Goal: Information Seeking & Learning: Learn about a topic

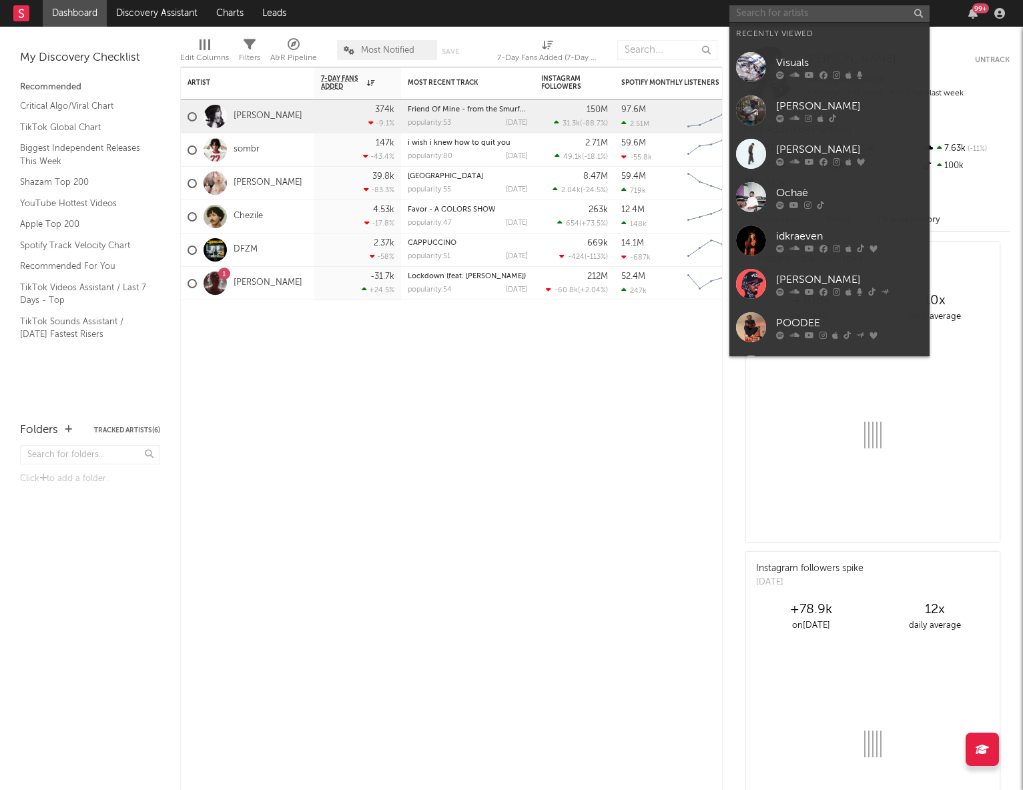
click at [799, 13] on input "text" at bounding box center [829, 13] width 200 height 17
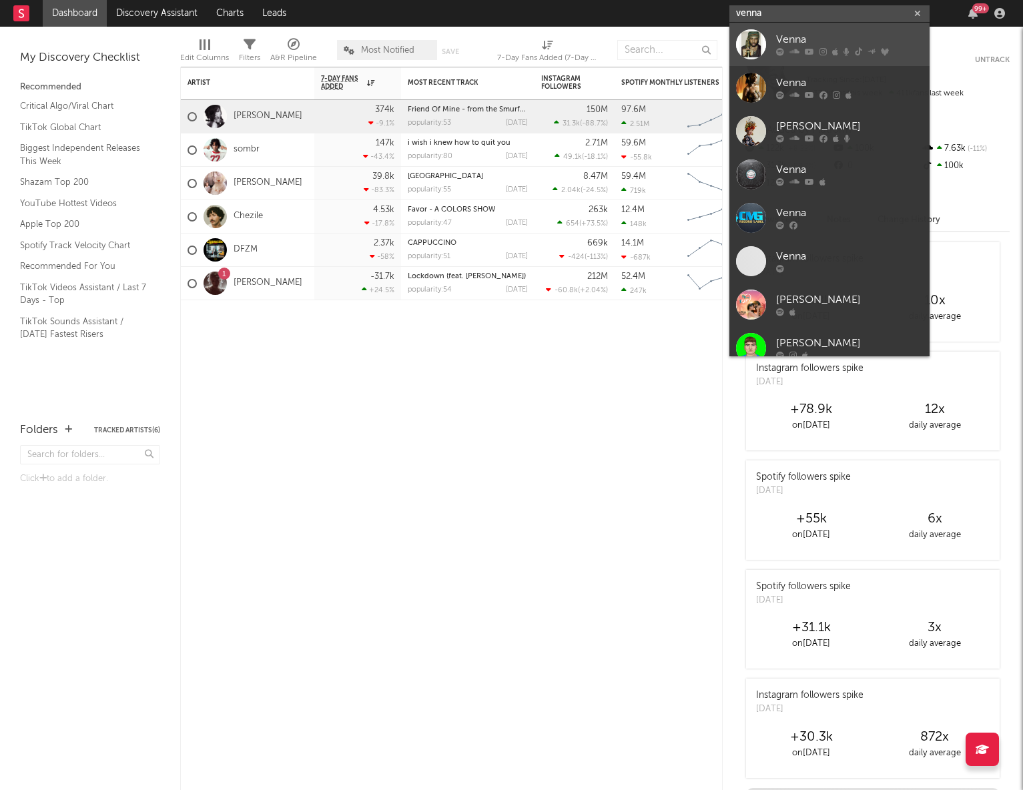
type input "venna"
click at [816, 52] on div at bounding box center [849, 52] width 147 height 8
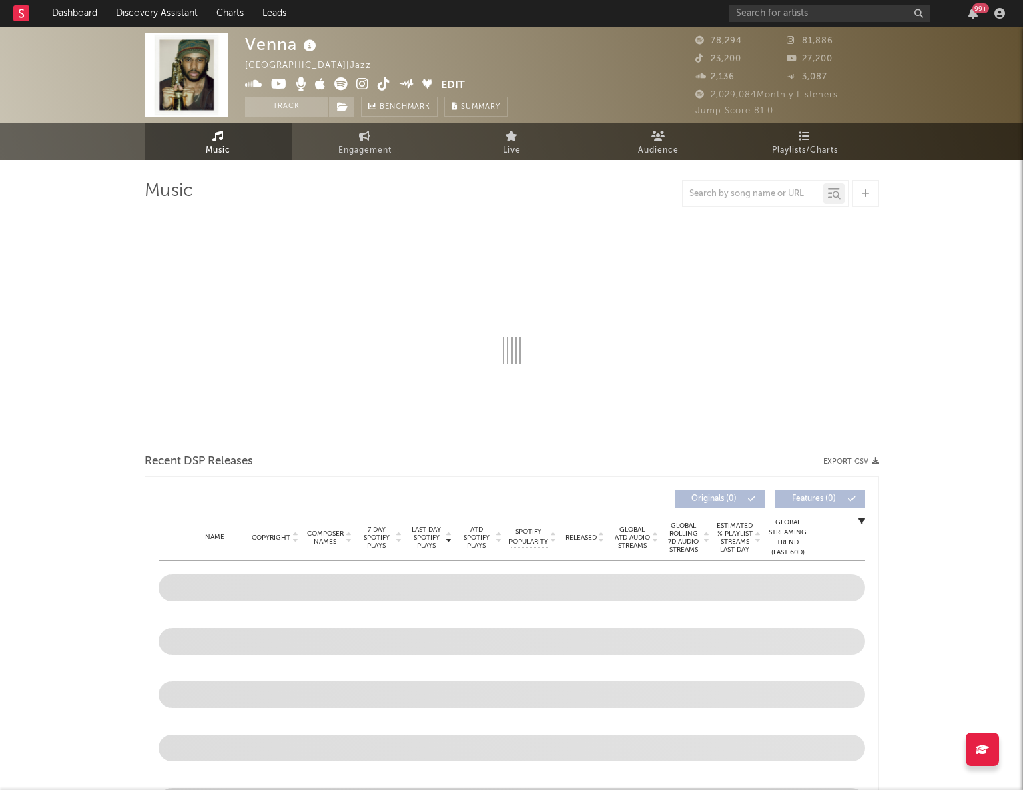
select select "6m"
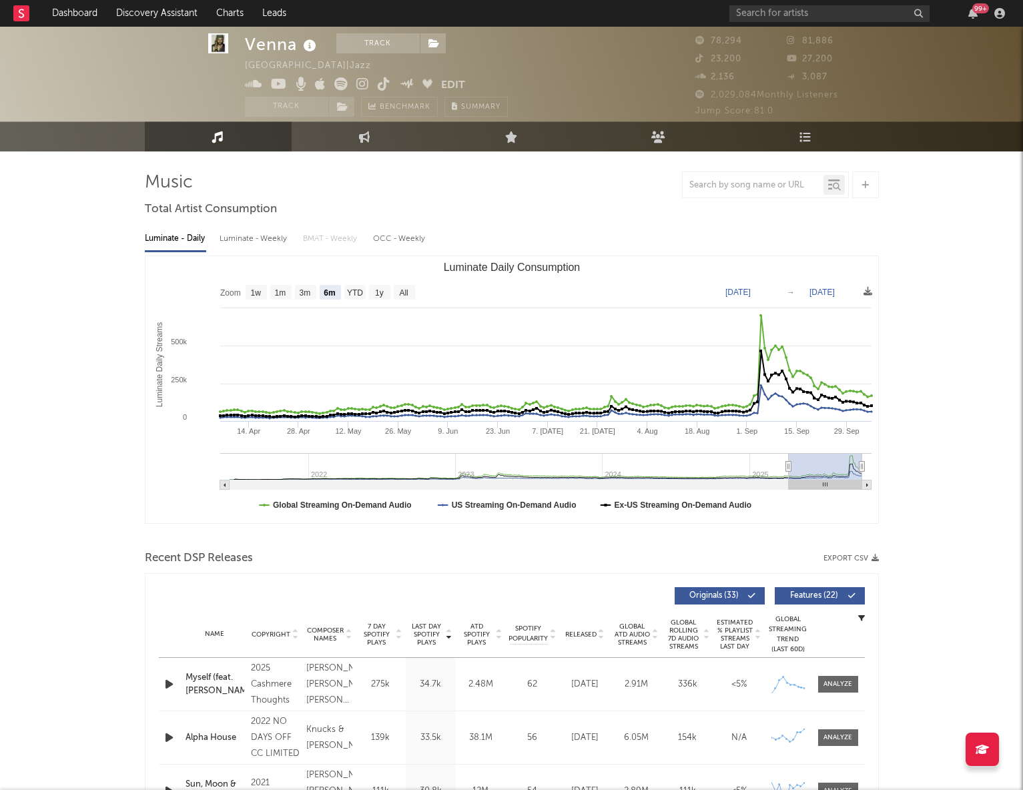
scroll to position [27, 0]
